Goal: Contribute content

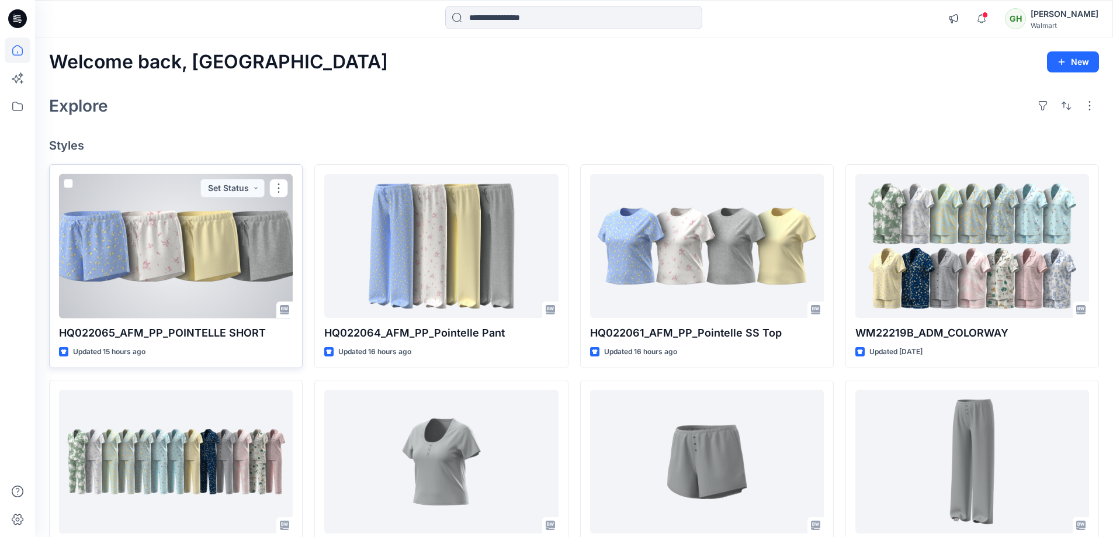
click at [212, 237] on div at bounding box center [176, 246] width 234 height 144
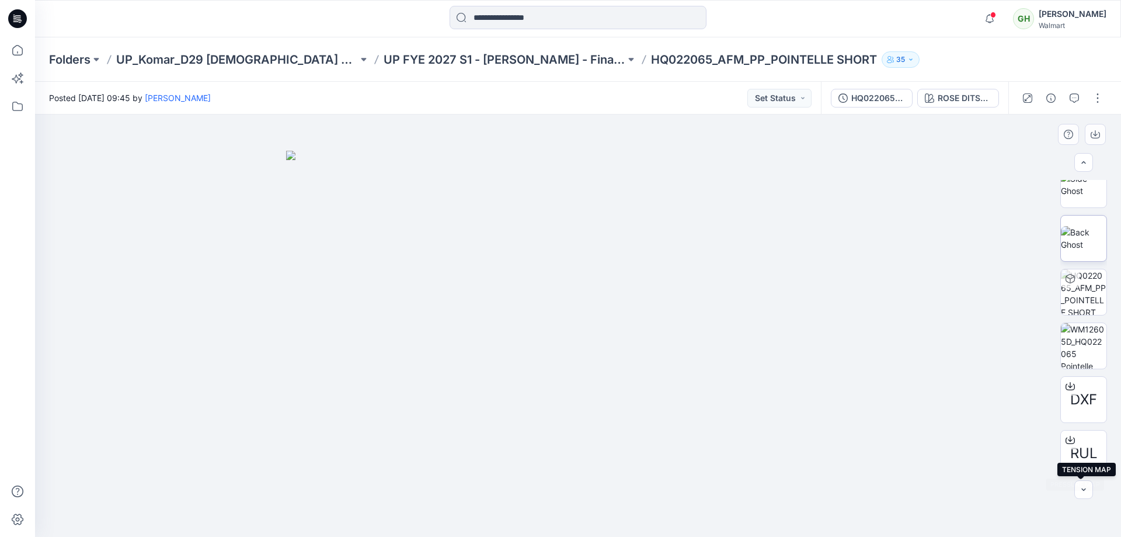
scroll to position [26, 0]
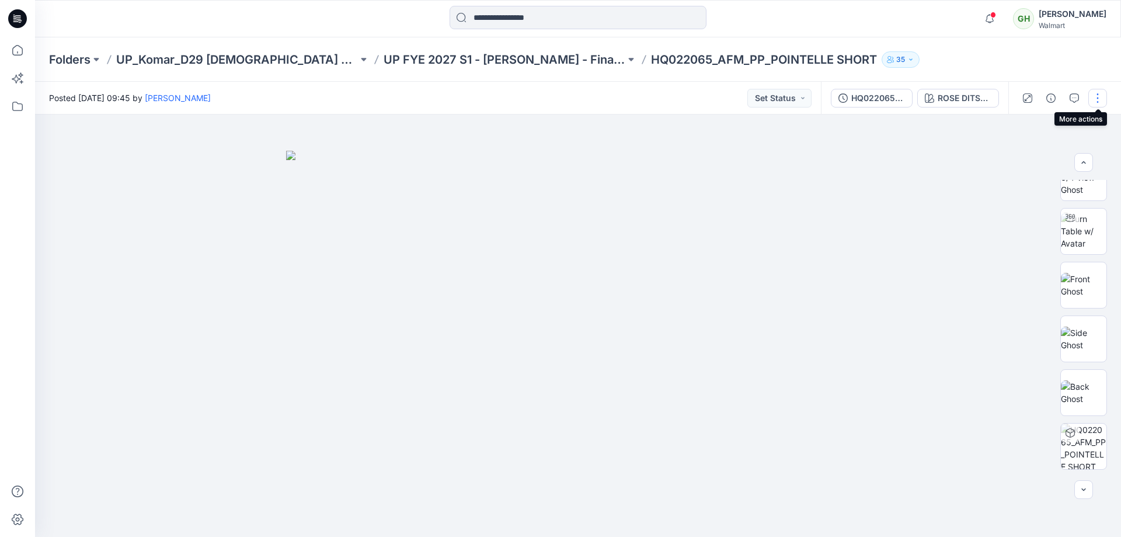
click at [1100, 95] on button "button" at bounding box center [1098, 98] width 19 height 19
click at [1044, 153] on button "Edit" at bounding box center [1048, 158] width 107 height 22
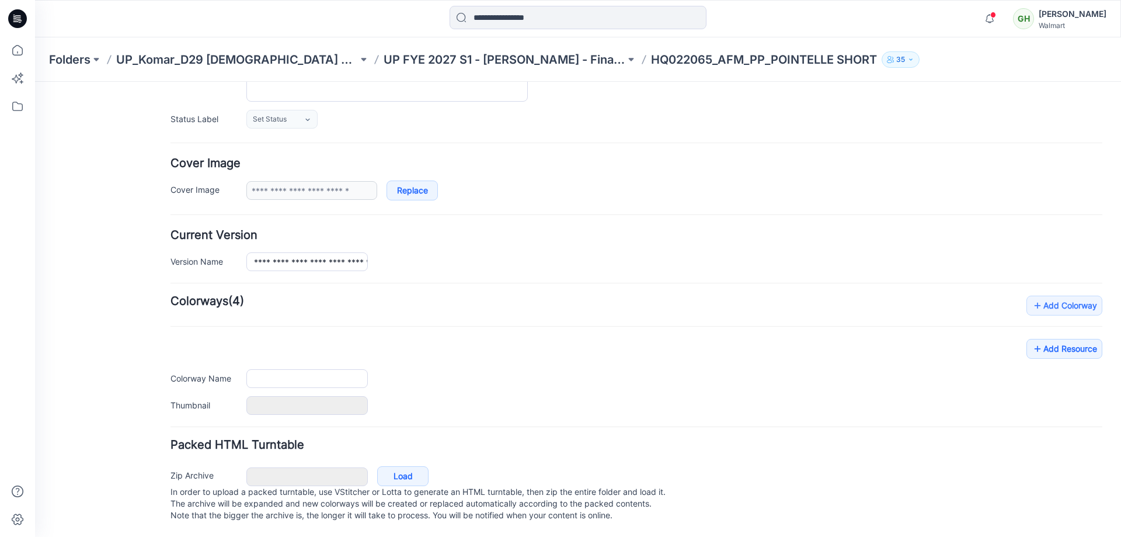
type input "**********"
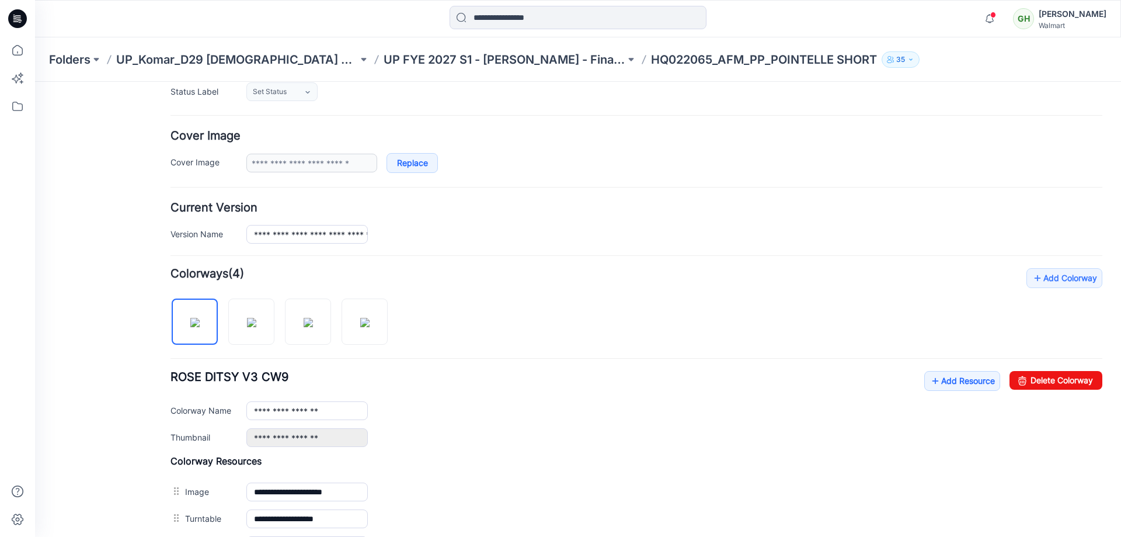
scroll to position [10, 0]
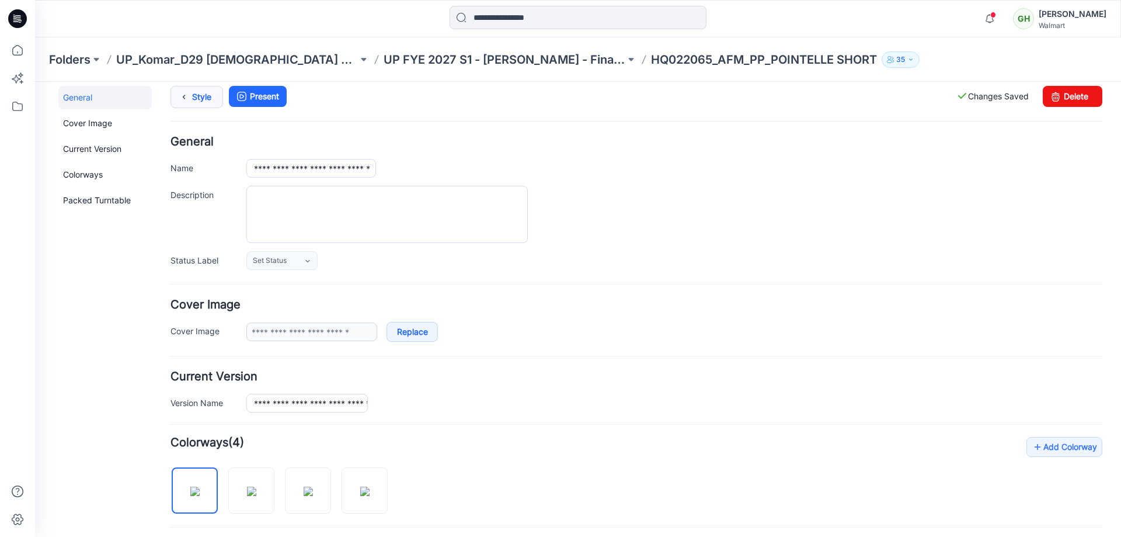
click at [180, 98] on icon at bounding box center [184, 96] width 16 height 21
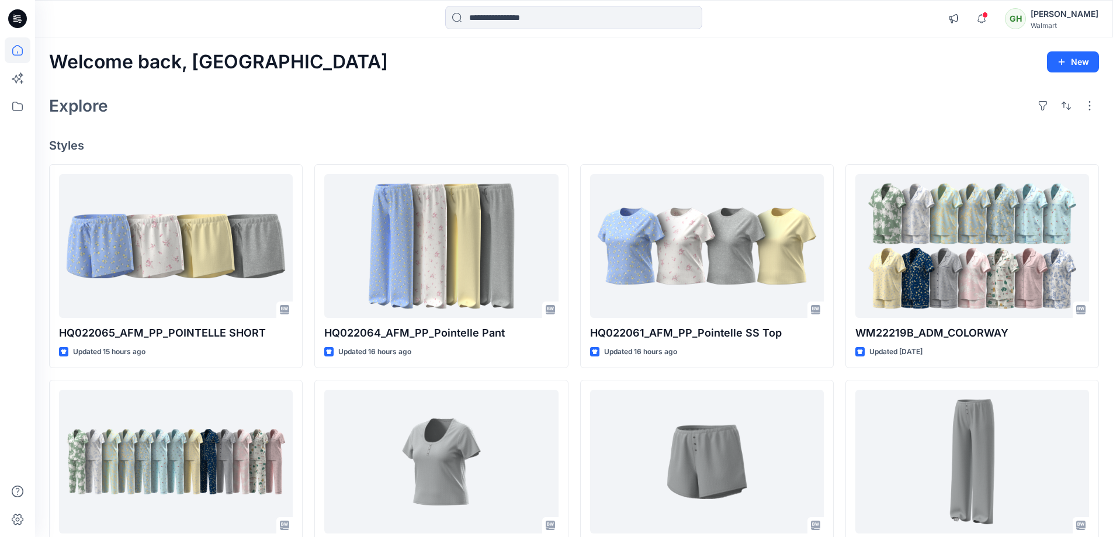
click at [394, 62] on div "Welcome back, Gayan New" at bounding box center [574, 62] width 1050 height 22
click at [537, 136] on div "Welcome back, Gayan New Explore Styles HQ022065_AFM_PP_POINTELLE SHORT Updated …" at bounding box center [574, 446] width 1078 height 818
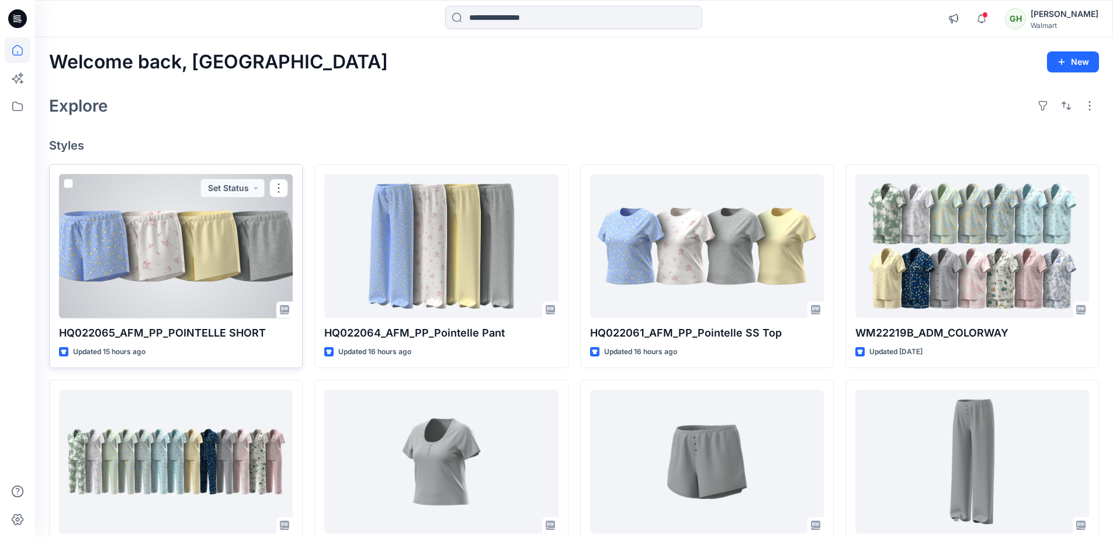
click at [209, 273] on div at bounding box center [176, 246] width 234 height 144
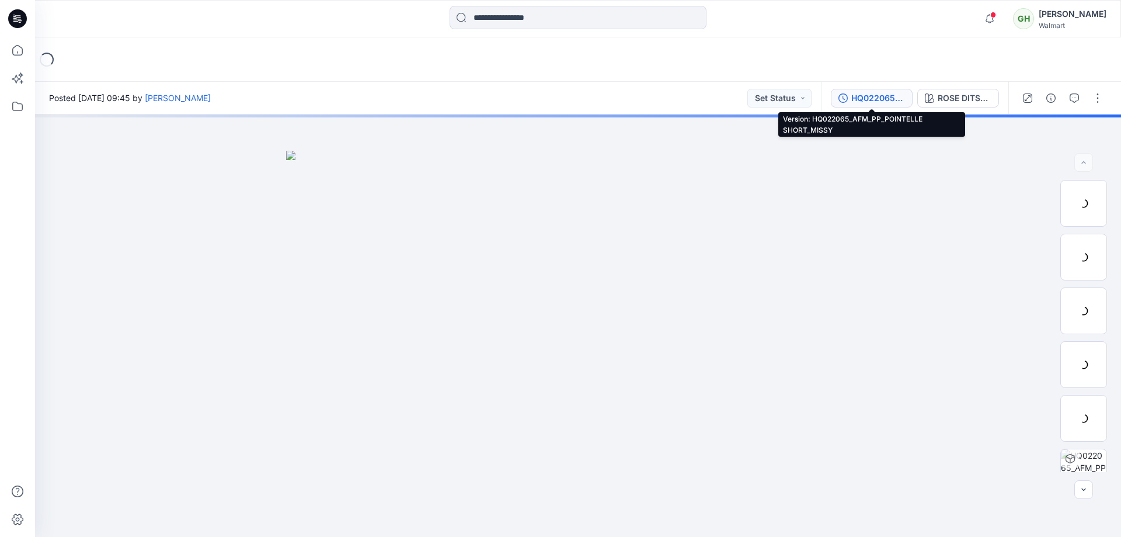
click at [870, 100] on div "HQ022065_AFM_PP_POINTELLE SHORT_MISSY" at bounding box center [879, 98] width 54 height 13
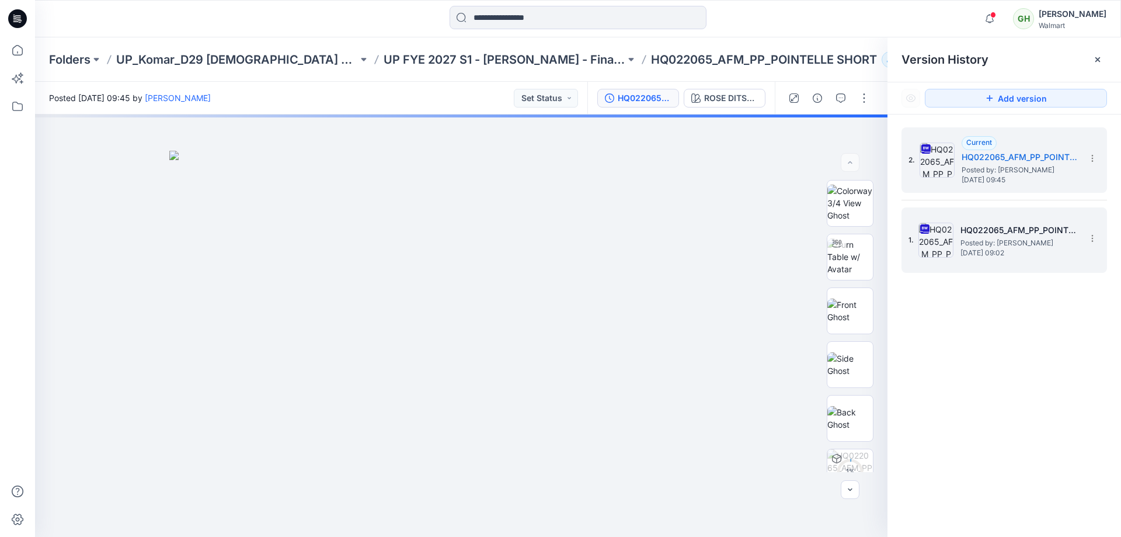
click at [1031, 230] on h5 "HQ022065_AFM_PP_POINTELLE SHORT_PLUS" at bounding box center [1019, 230] width 117 height 14
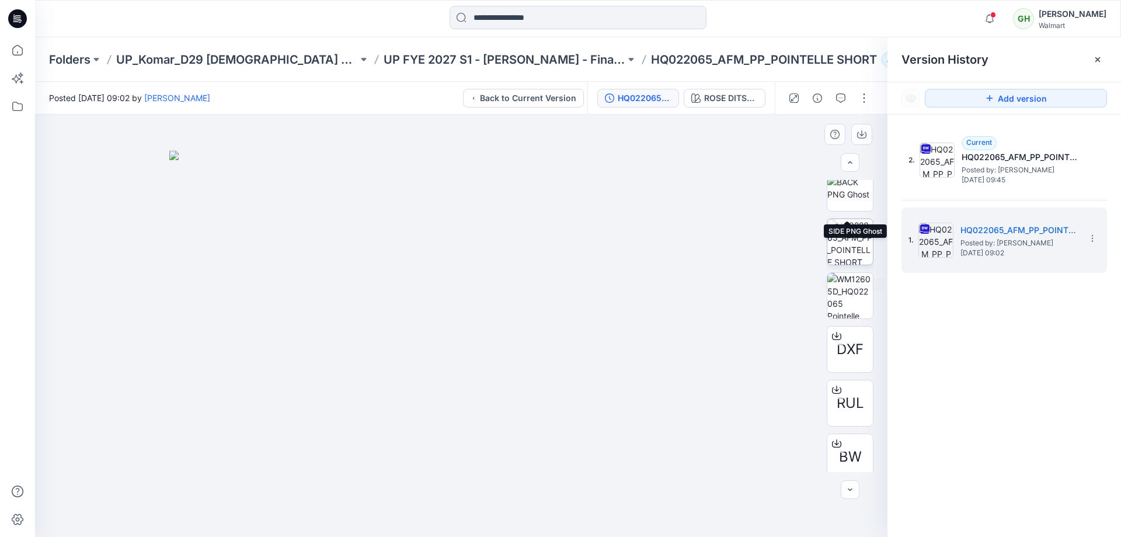
scroll to position [292, 0]
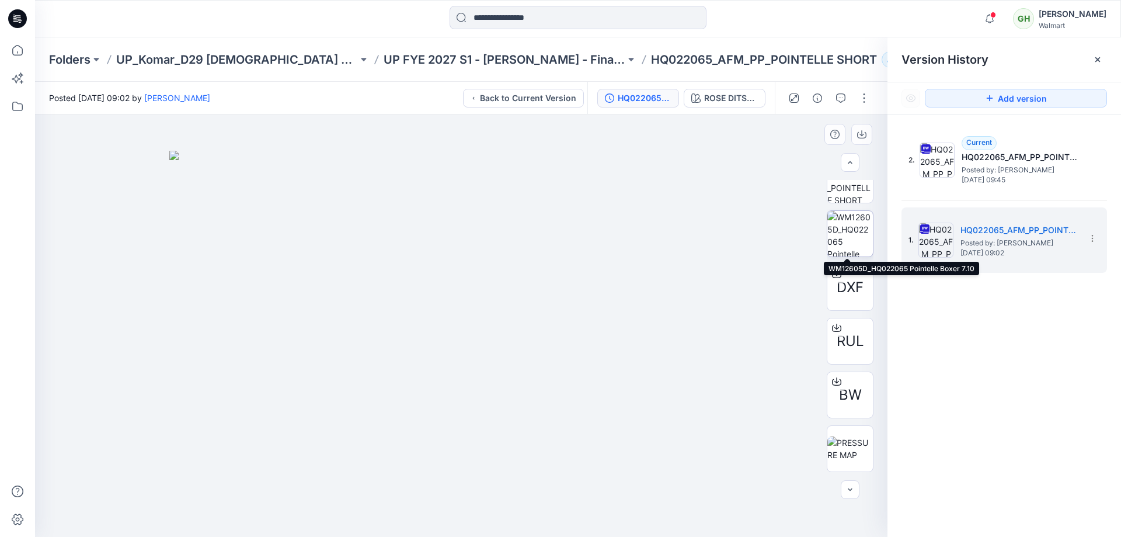
click at [858, 241] on img at bounding box center [851, 234] width 46 height 46
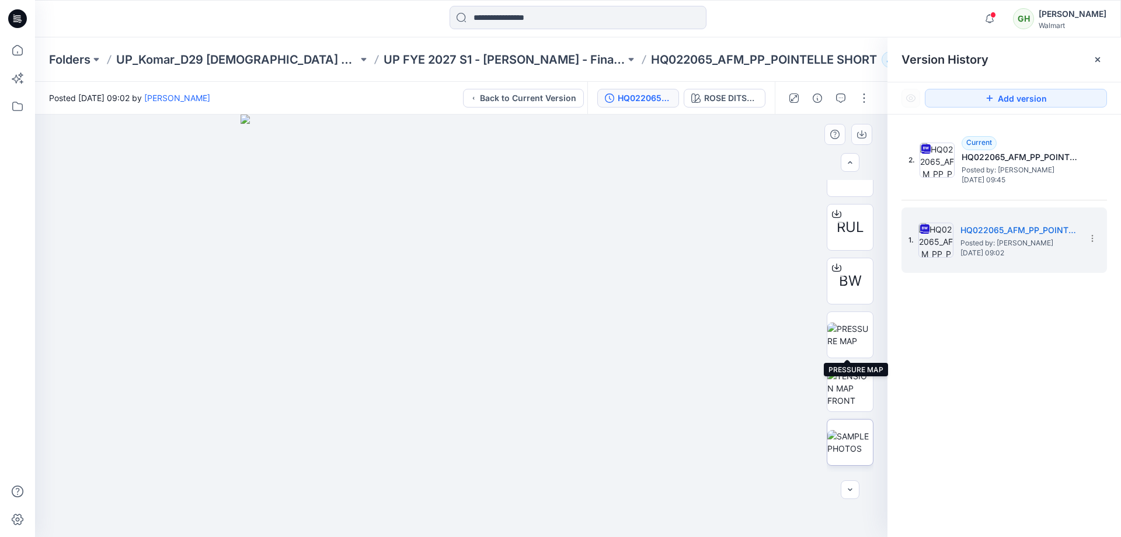
scroll to position [467, 0]
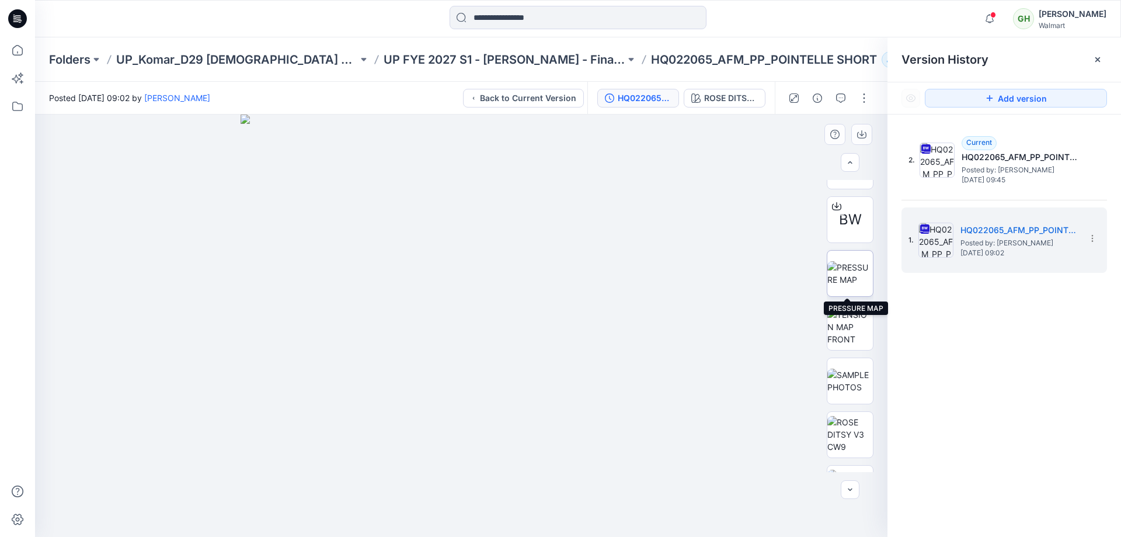
click at [845, 286] on img at bounding box center [851, 273] width 46 height 25
click at [856, 336] on img at bounding box center [851, 326] width 46 height 37
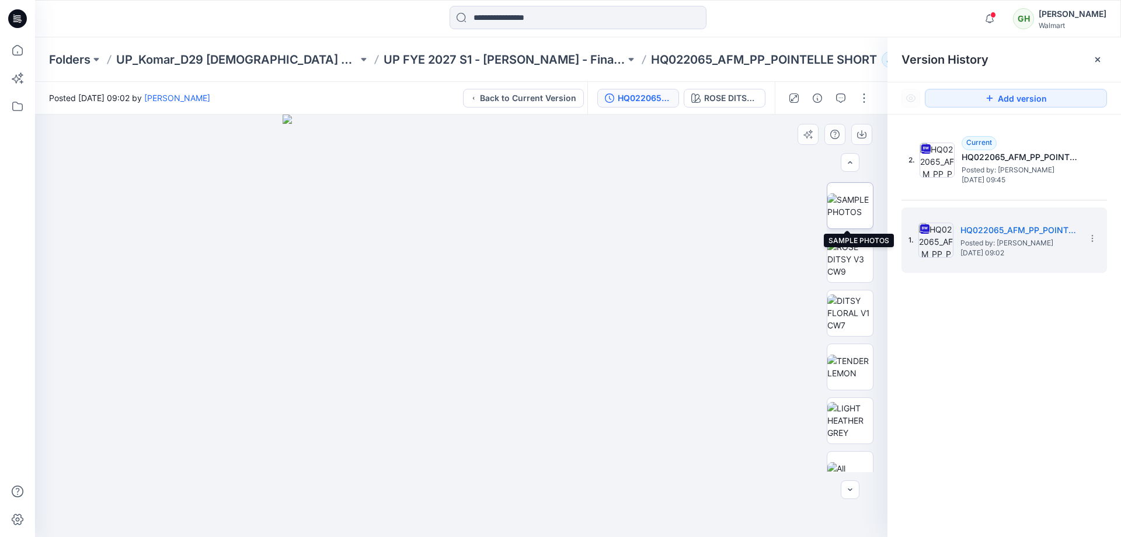
click at [845, 214] on img at bounding box center [851, 205] width 46 height 25
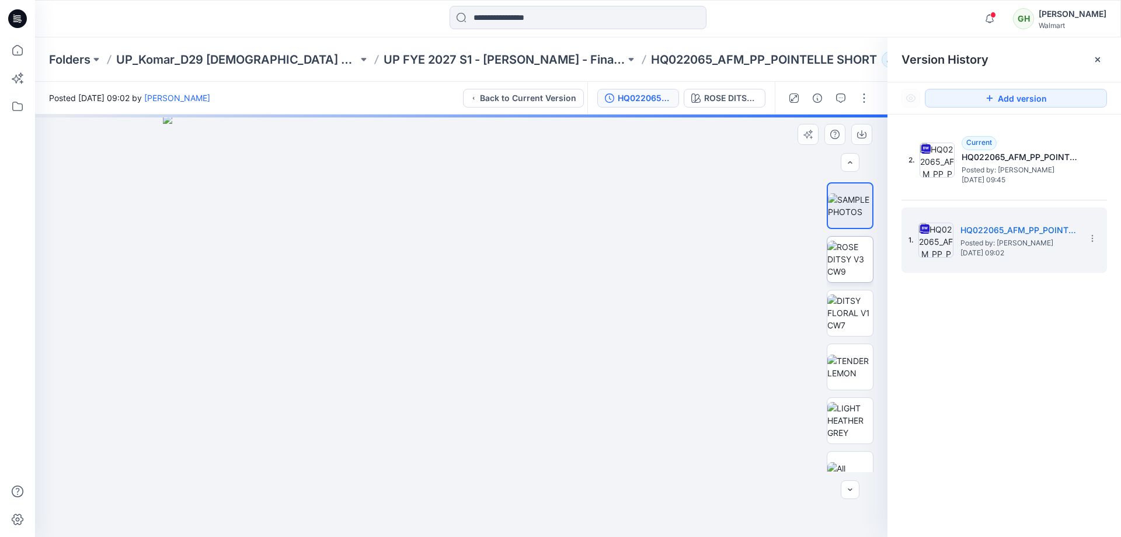
click at [841, 277] on img at bounding box center [851, 259] width 46 height 37
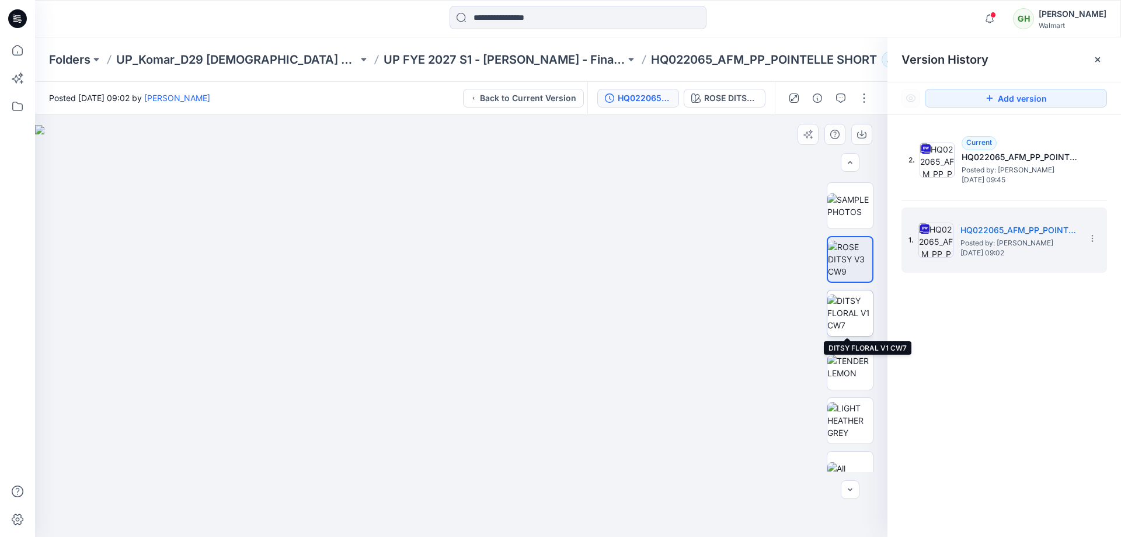
click at [835, 314] on img at bounding box center [851, 312] width 46 height 37
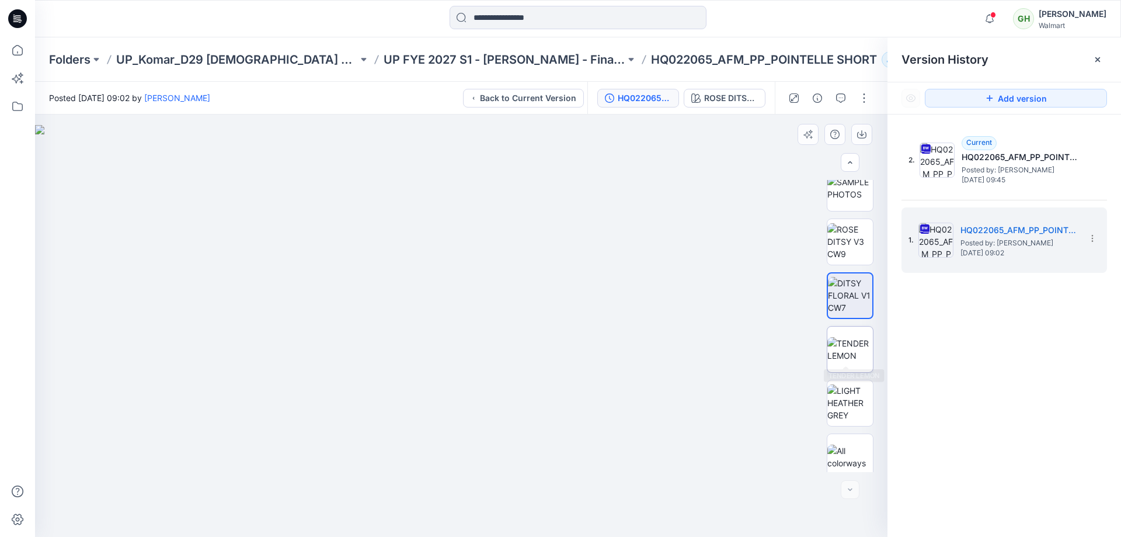
scroll to position [668, 0]
click at [839, 329] on img at bounding box center [851, 341] width 46 height 25
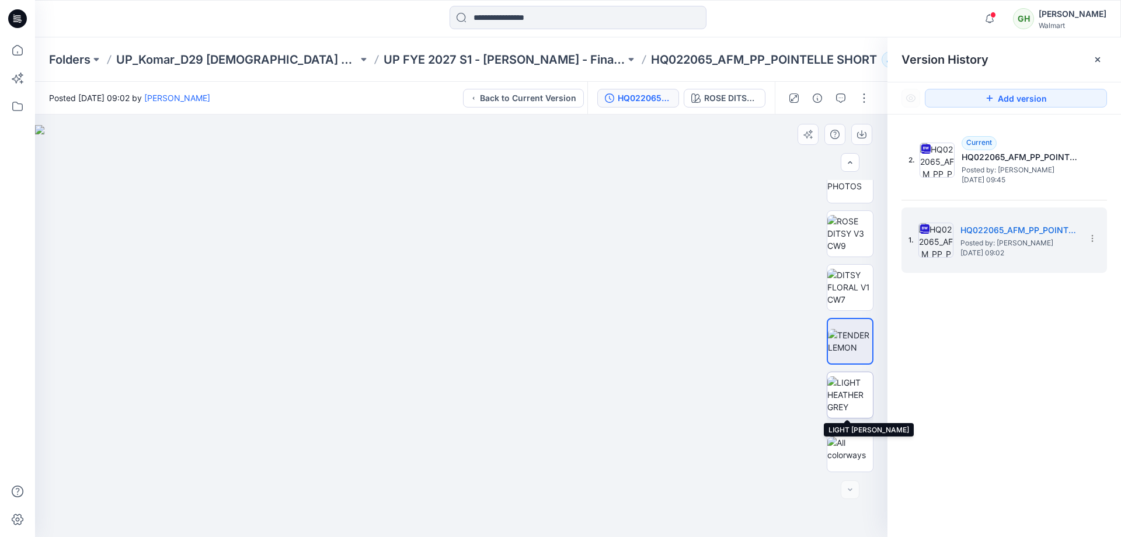
click at [845, 384] on img at bounding box center [851, 394] width 46 height 37
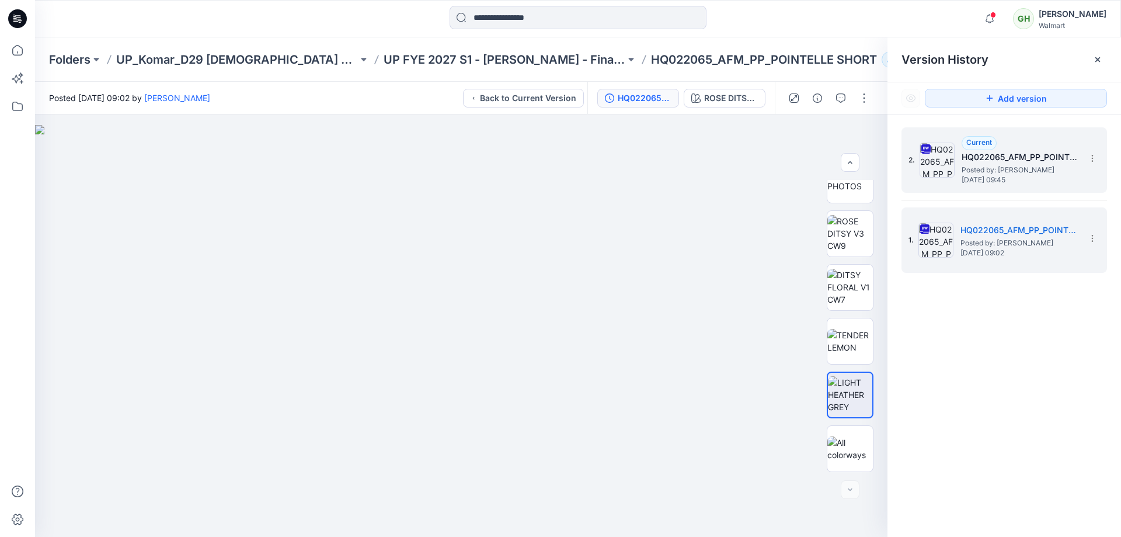
click at [973, 165] on div "Current HQ022065_AFM_PP_POINTELLE SHORT_MISSY Posted by: Gayan Hettiarachchi We…" at bounding box center [1020, 160] width 117 height 48
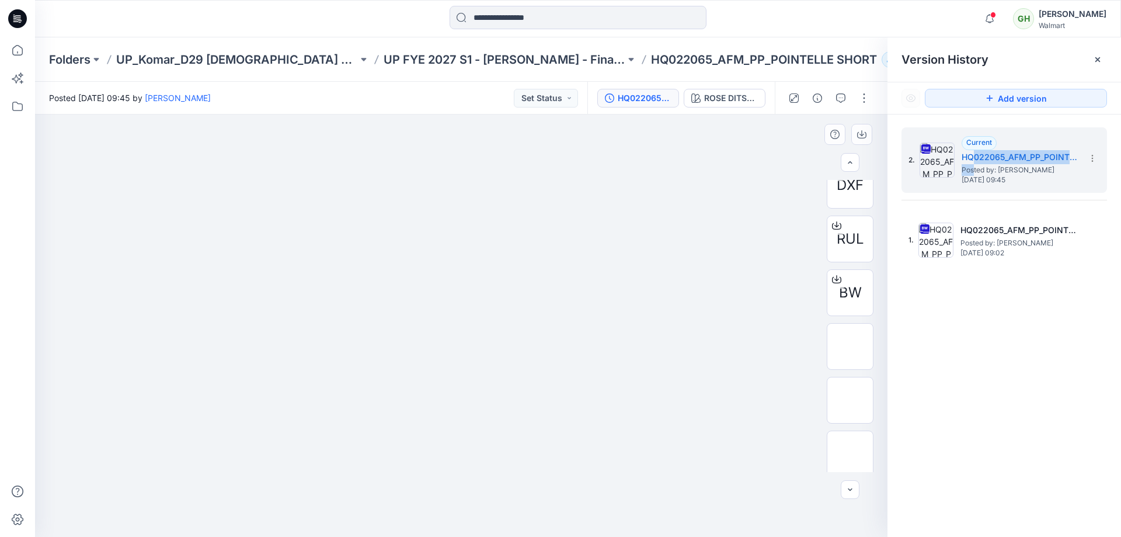
scroll to position [467, 0]
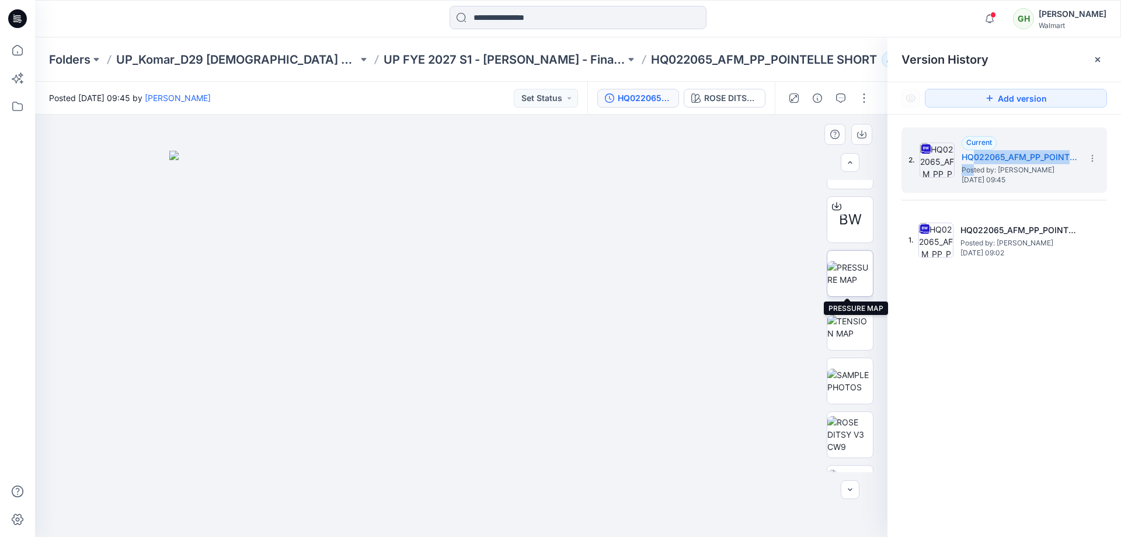
click at [828, 275] on img at bounding box center [851, 273] width 46 height 25
click at [849, 332] on img at bounding box center [851, 327] width 46 height 25
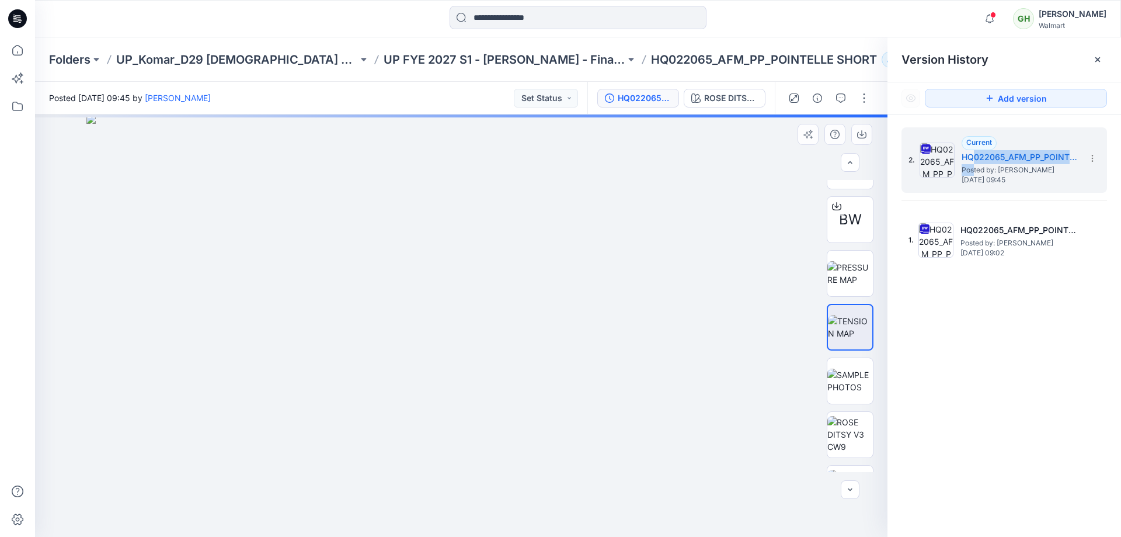
scroll to position [526, 0]
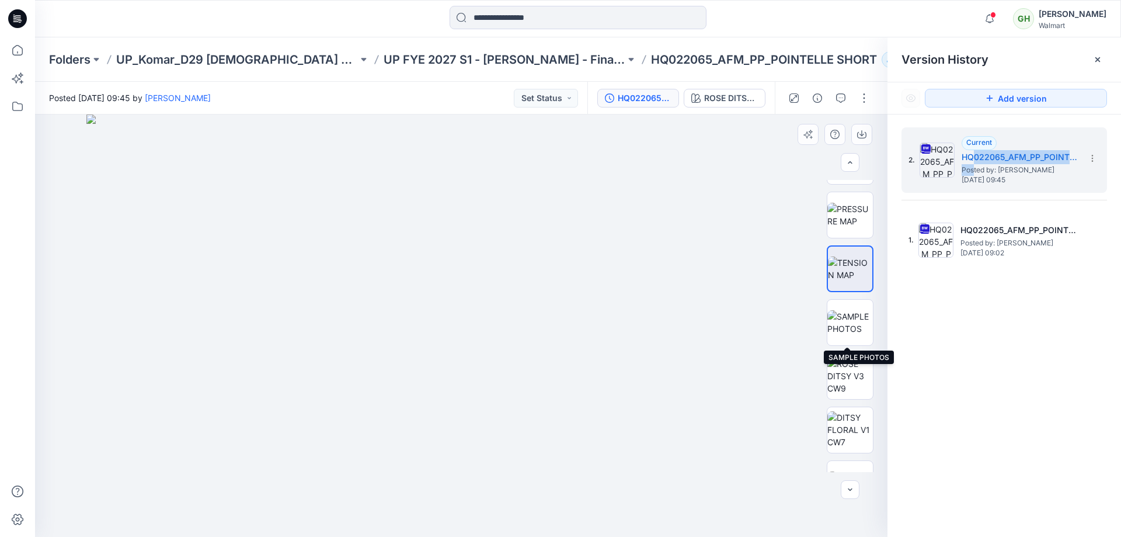
click at [850, 329] on img at bounding box center [851, 322] width 46 height 25
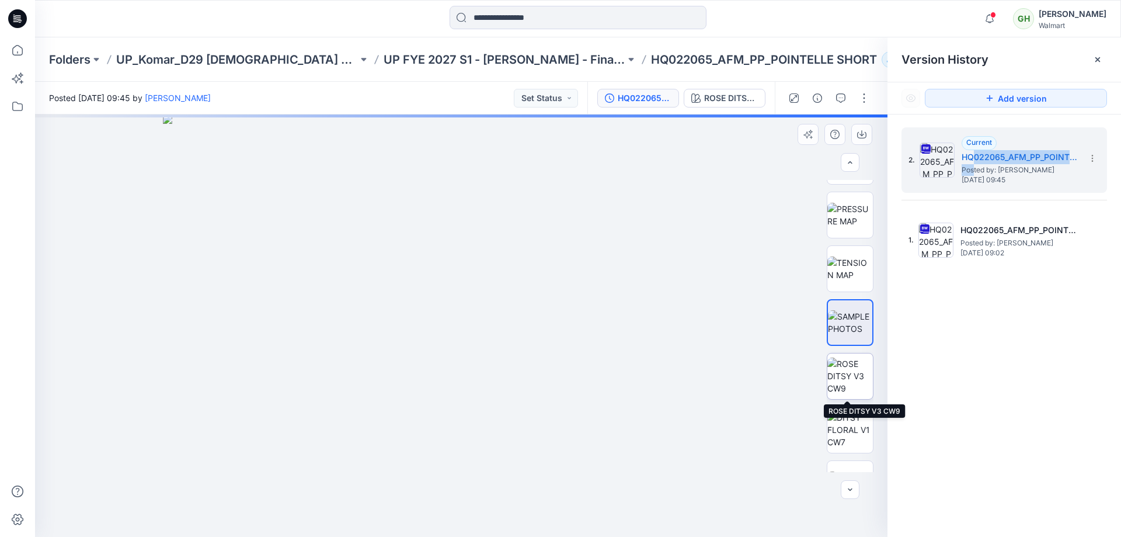
scroll to position [584, 0]
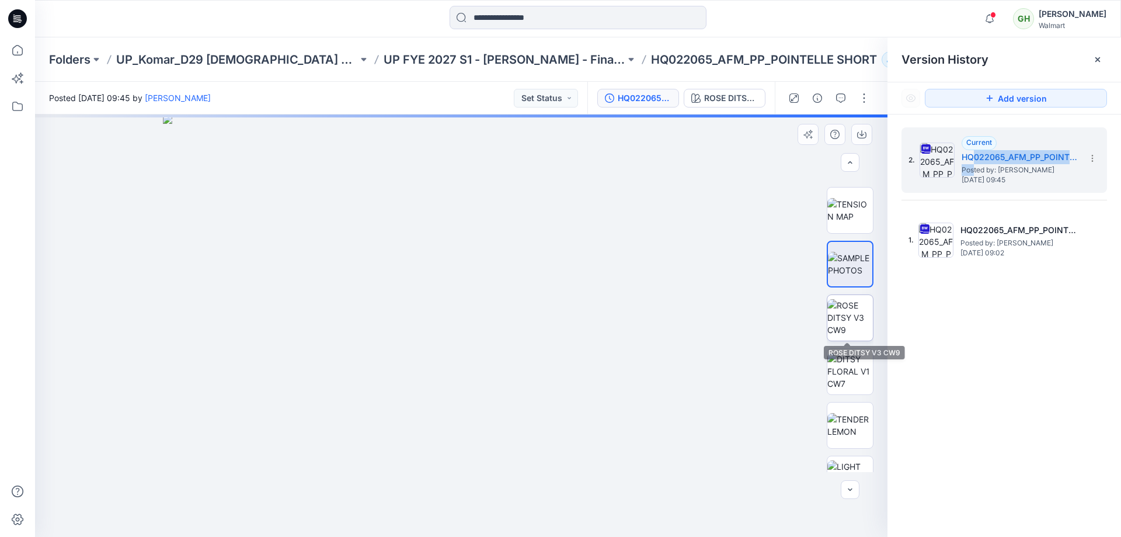
click at [853, 321] on img at bounding box center [851, 317] width 46 height 37
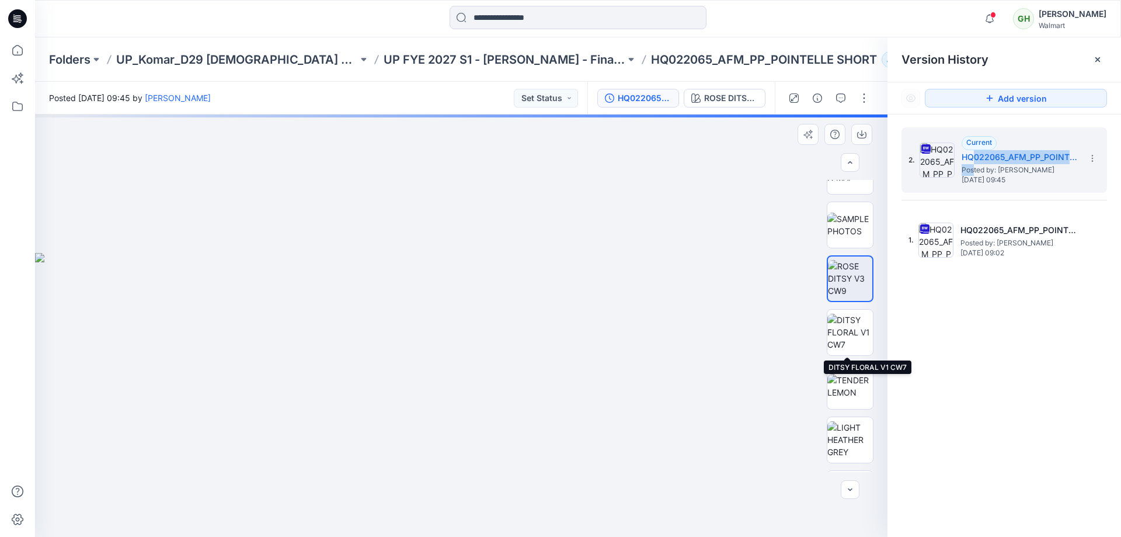
scroll to position [668, 0]
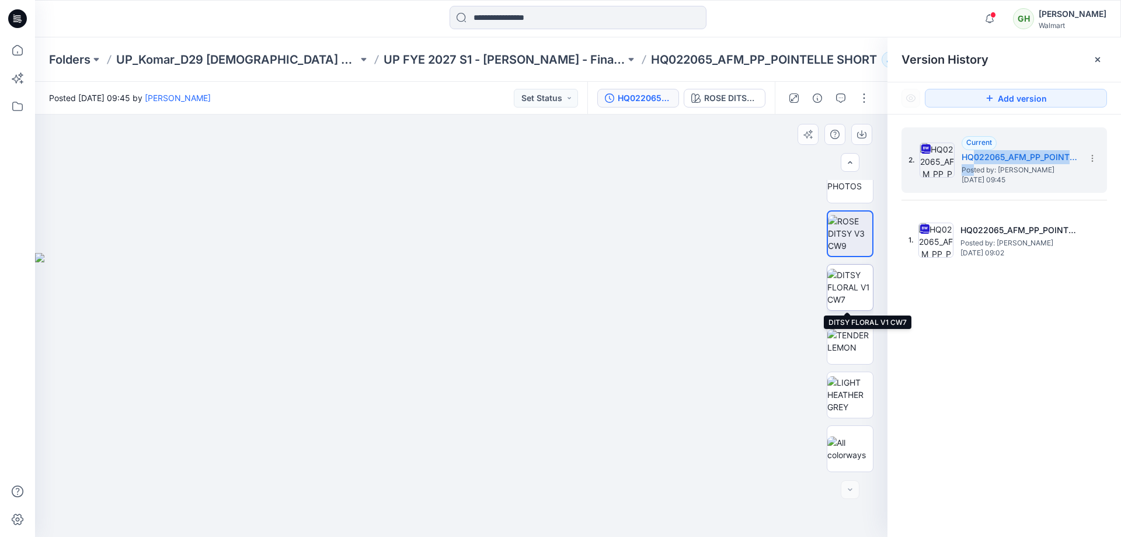
click at [831, 301] on img at bounding box center [851, 287] width 46 height 37
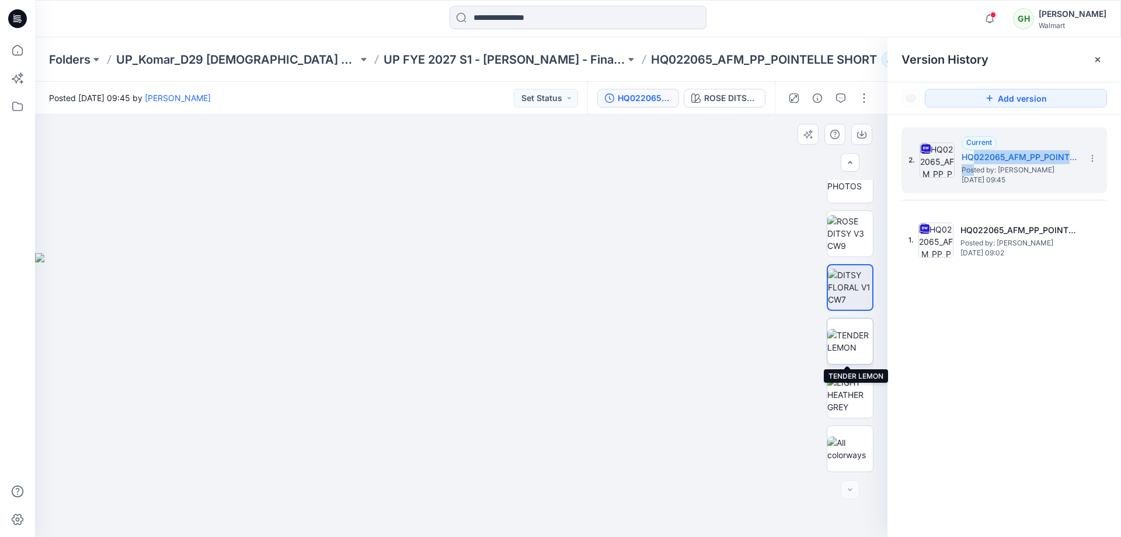
click at [848, 345] on img at bounding box center [851, 341] width 46 height 25
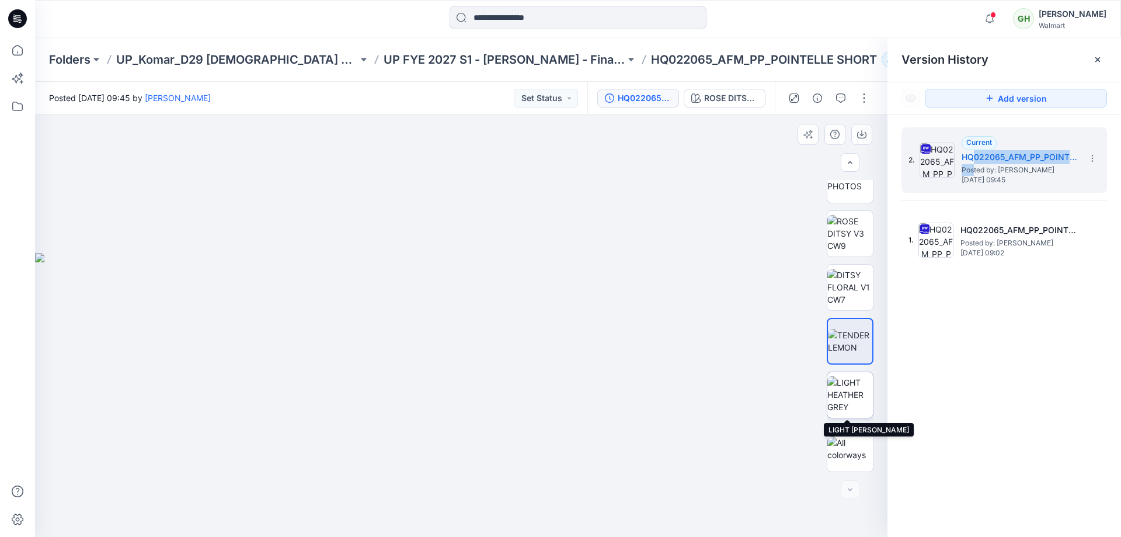
click at [857, 398] on img at bounding box center [851, 394] width 46 height 37
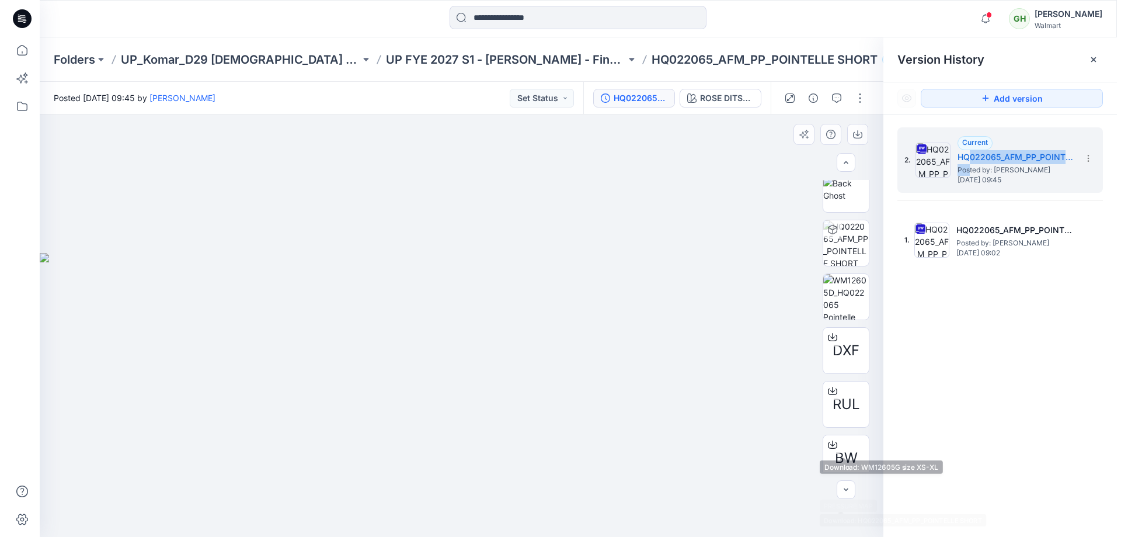
scroll to position [201, 0]
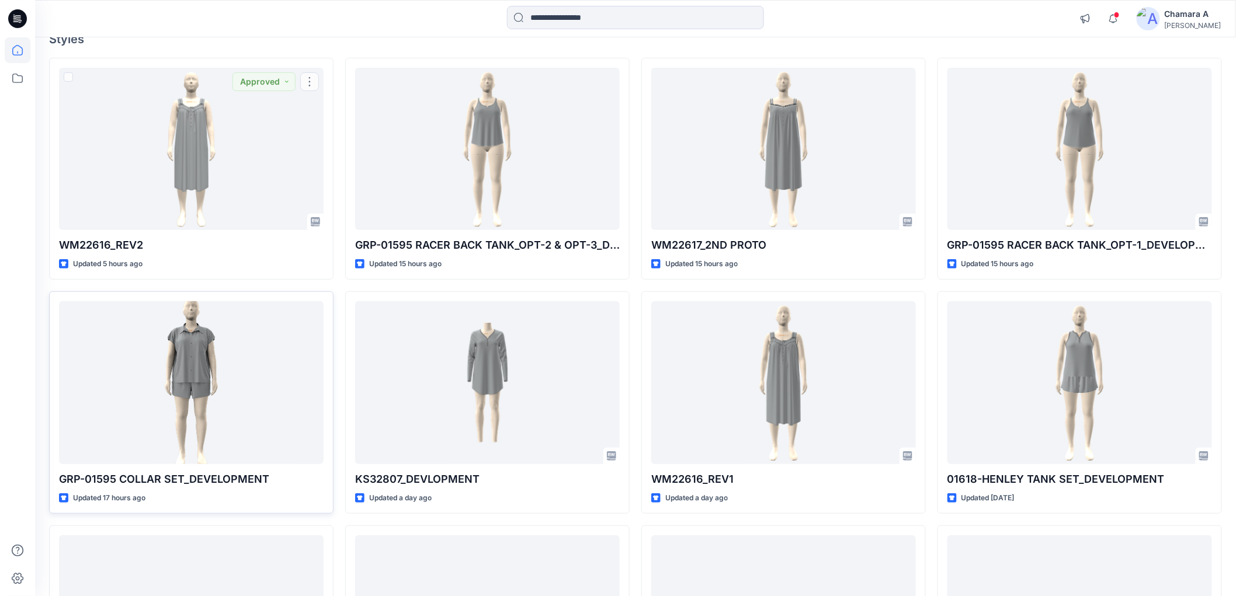
scroll to position [130, 0]
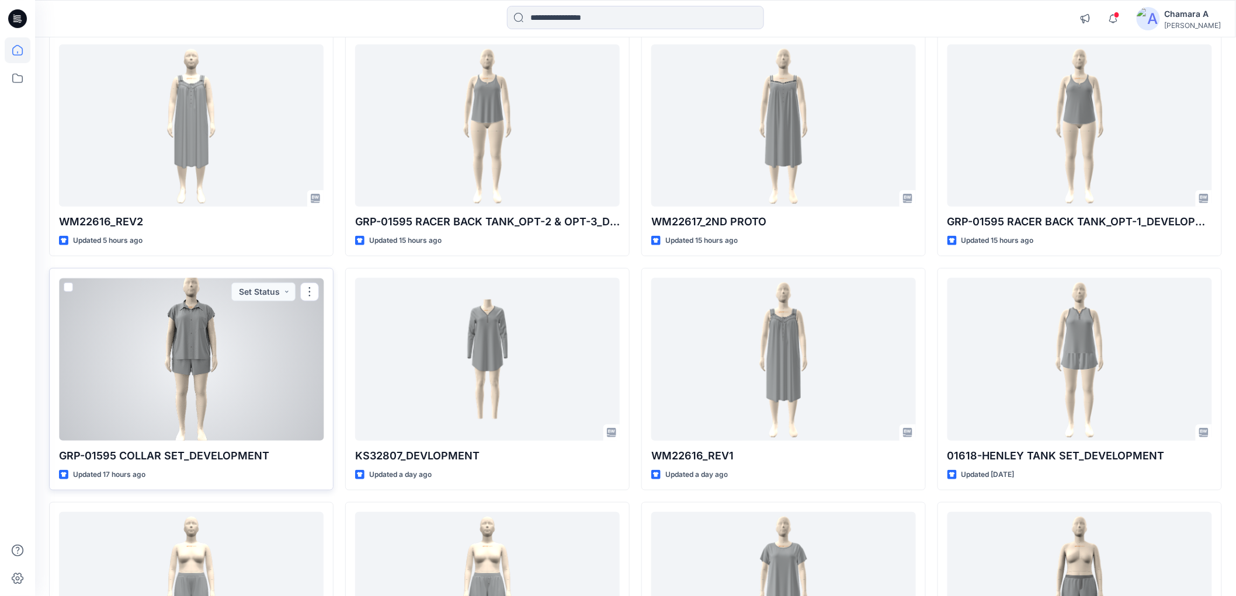
drag, startPoint x: 195, startPoint y: 325, endPoint x: 202, endPoint y: 333, distance: 10.3
click at [202, 333] on div at bounding box center [191, 359] width 265 height 162
